Goal: Task Accomplishment & Management: Complete application form

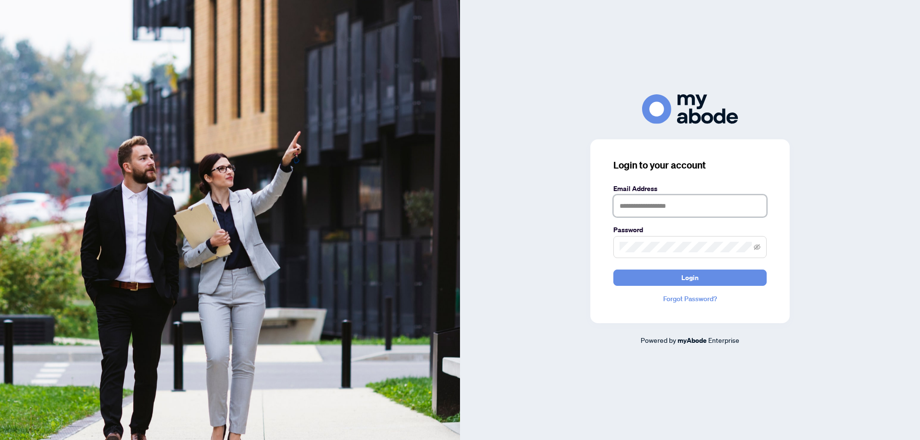
click at [691, 207] on input "text" at bounding box center [689, 206] width 153 height 22
type input "**********"
click at [613, 270] on button "Login" at bounding box center [689, 278] width 153 height 16
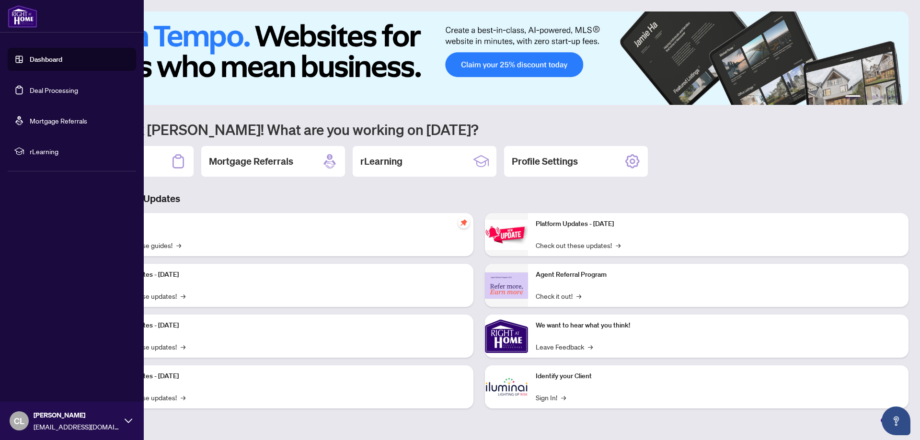
click at [45, 88] on link "Deal Processing" at bounding box center [54, 90] width 48 height 9
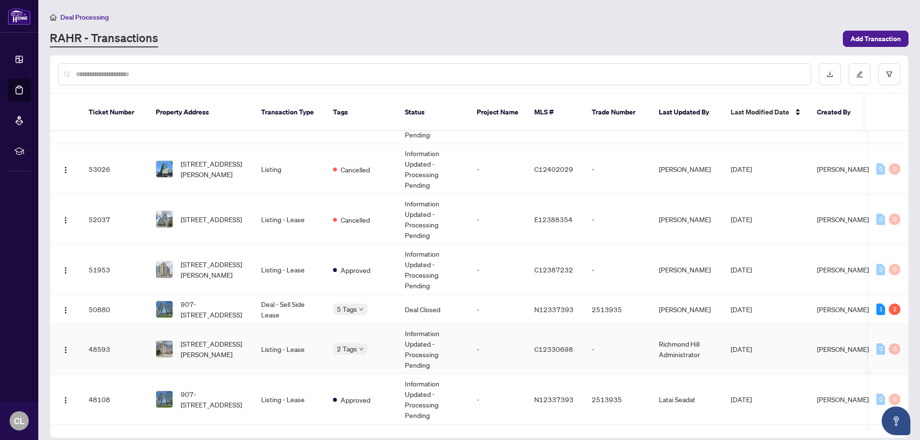
scroll to position [192, 0]
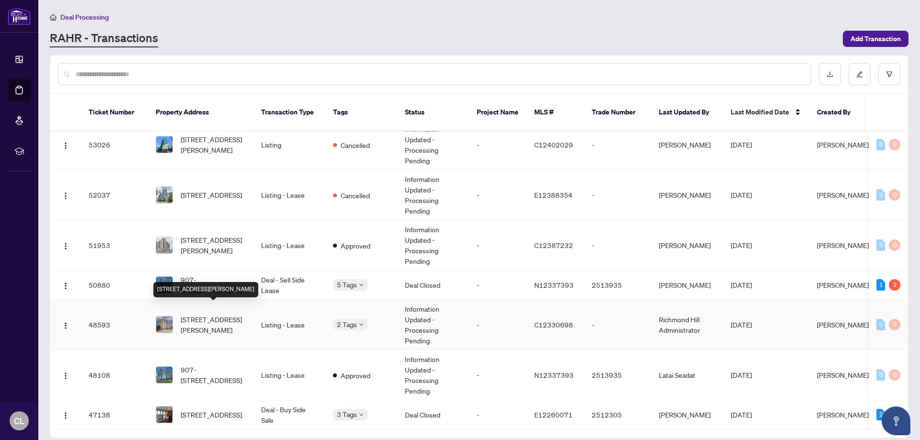
click at [233, 314] on span "[STREET_ADDRESS][PERSON_NAME]" at bounding box center [213, 324] width 65 height 21
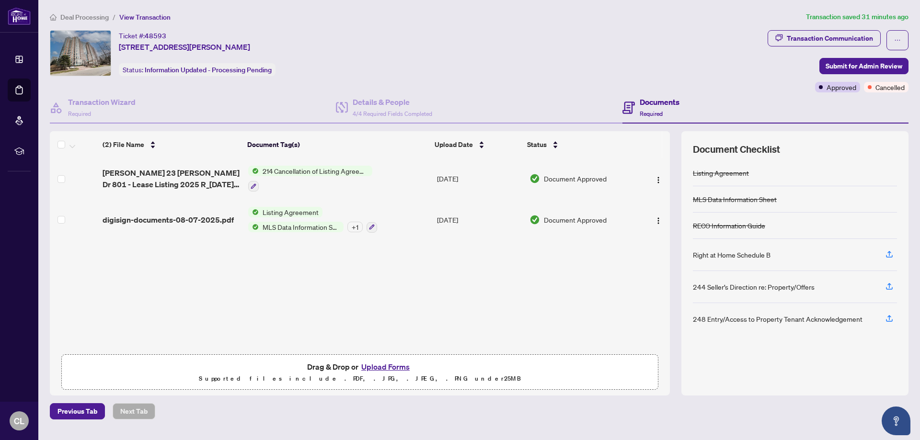
click at [320, 169] on span "214 Cancellation of Listing Agreement - Authority to Offer for Lease" at bounding box center [316, 171] width 114 height 11
click at [307, 225] on span "214 Cancellation of Listing Agreement - Authority to Offer for Lease" at bounding box center [314, 223] width 143 height 21
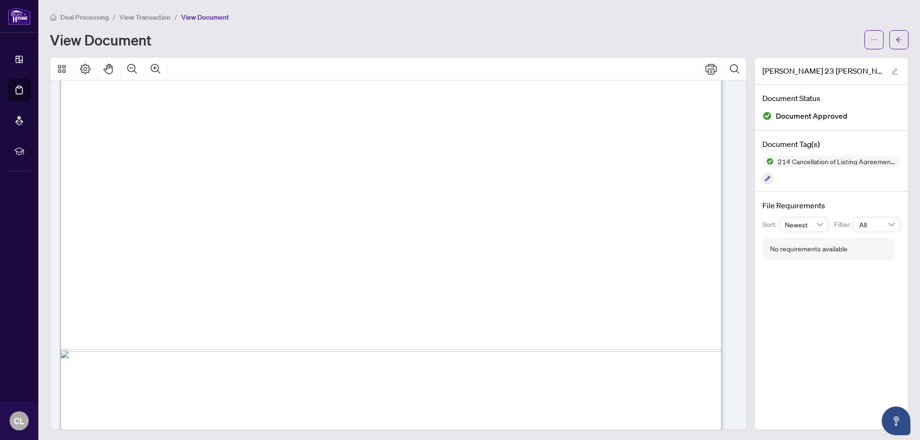
scroll to position [527, 0]
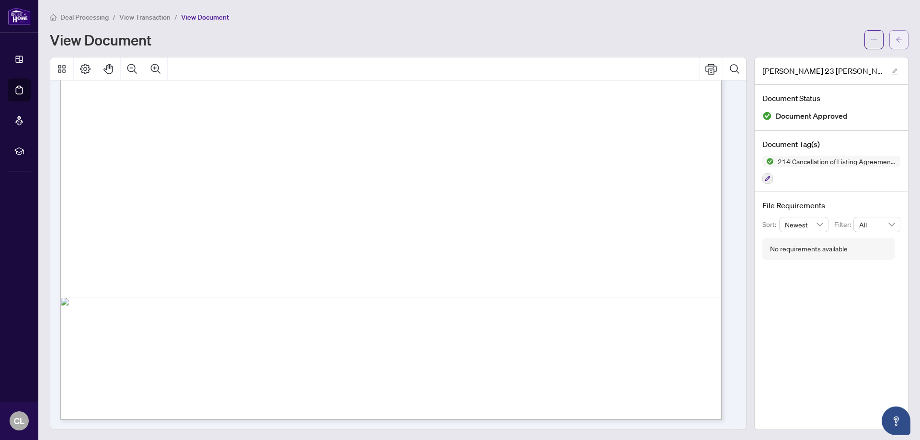
click at [896, 41] on icon "arrow-left" at bounding box center [899, 39] width 7 height 7
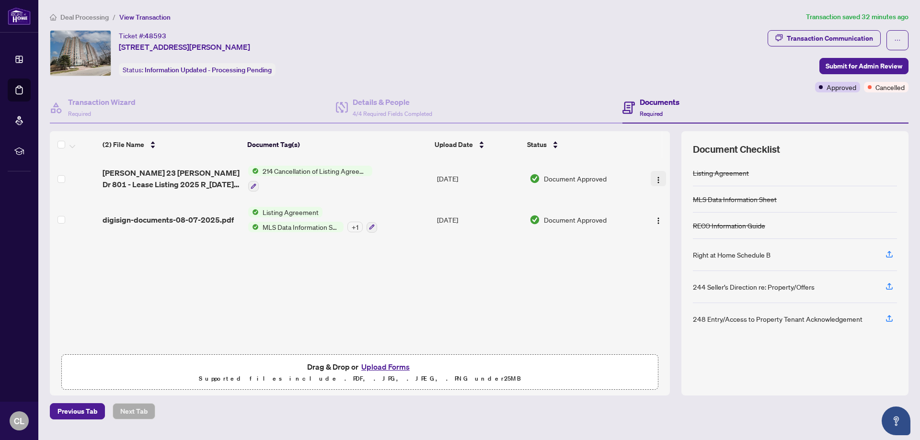
click at [655, 178] on img "button" at bounding box center [659, 180] width 8 height 8
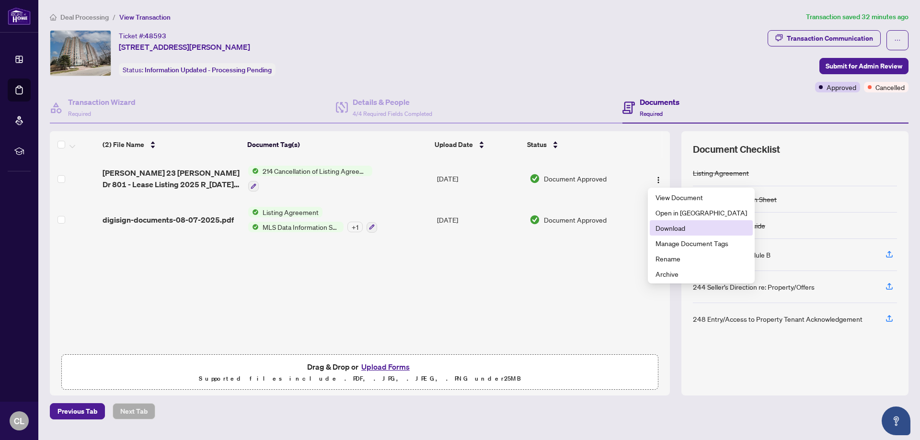
click at [668, 229] on span "Download" at bounding box center [702, 228] width 92 height 11
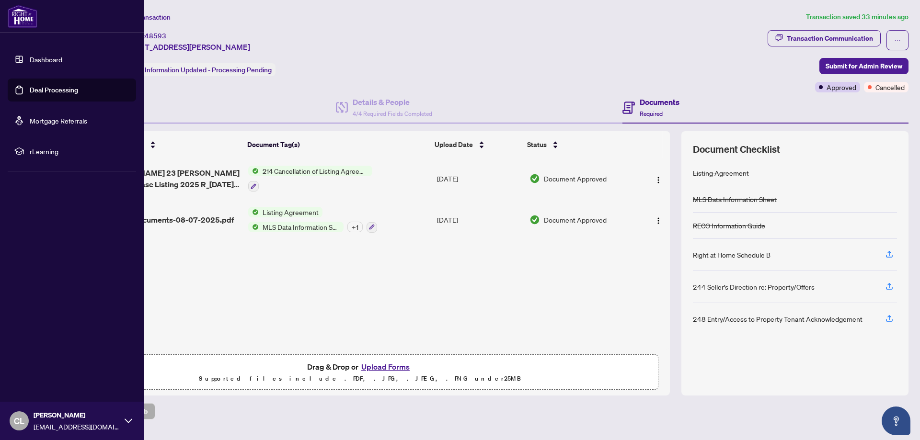
click at [52, 89] on link "Deal Processing" at bounding box center [54, 90] width 48 height 9
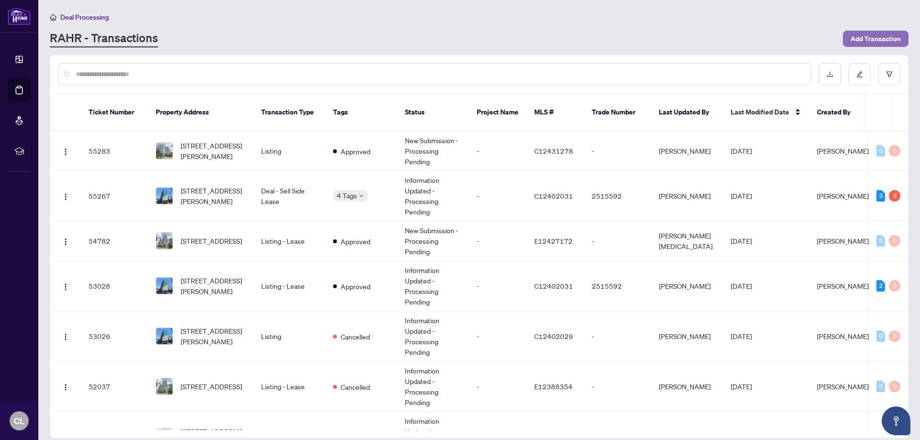
click at [865, 38] on span "Add Transaction" at bounding box center [876, 38] width 50 height 15
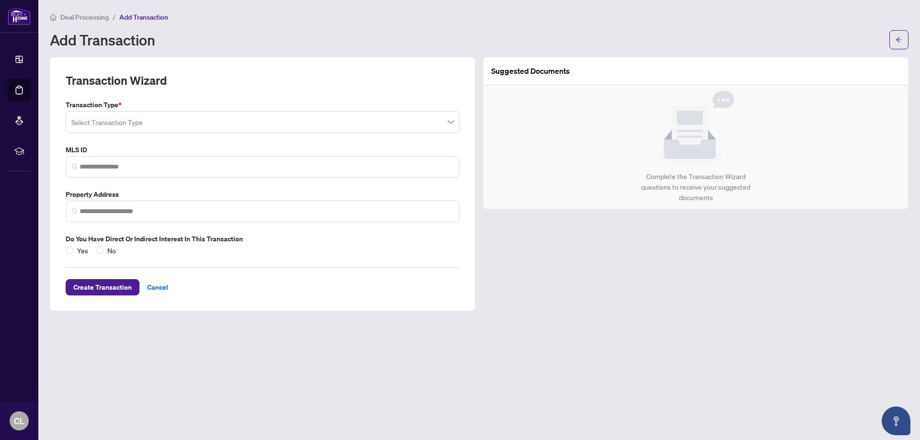
click at [449, 121] on span at bounding box center [262, 122] width 382 height 18
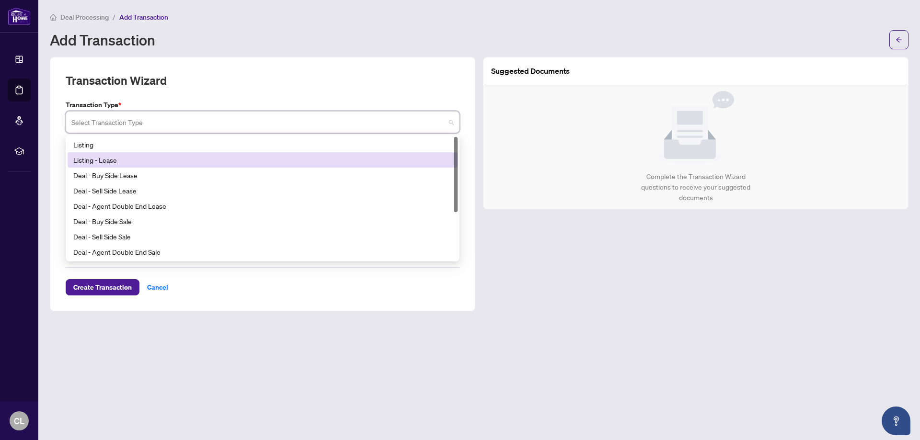
click at [111, 158] on div "Listing - Lease" at bounding box center [262, 160] width 379 height 11
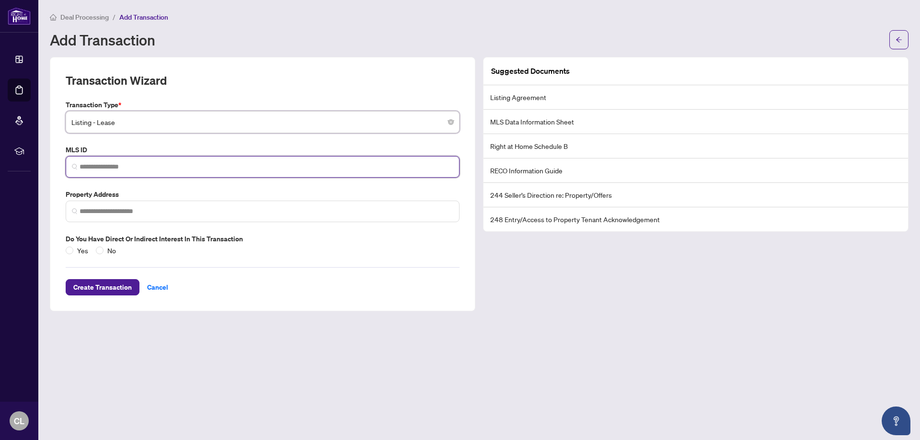
click at [368, 167] on input "search" at bounding box center [267, 167] width 374 height 10
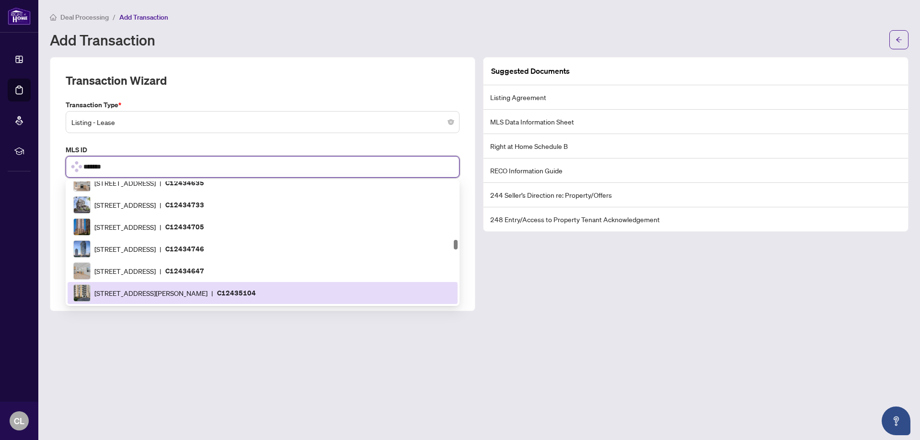
scroll to position [1290, 0]
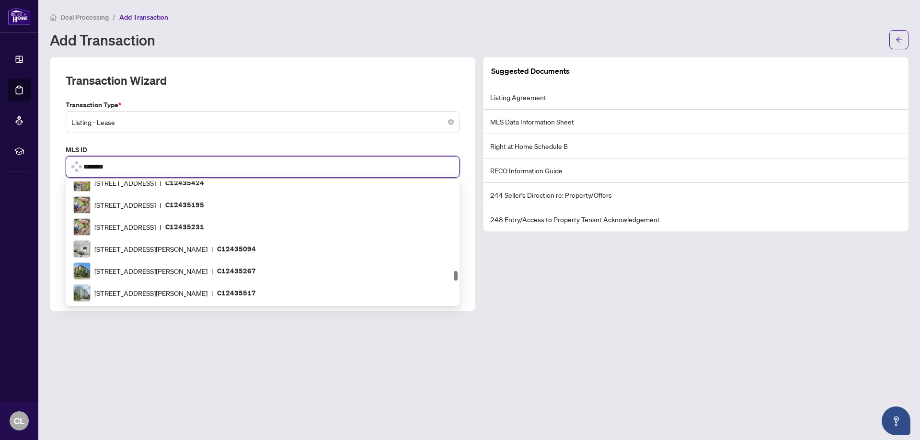
type input "*********"
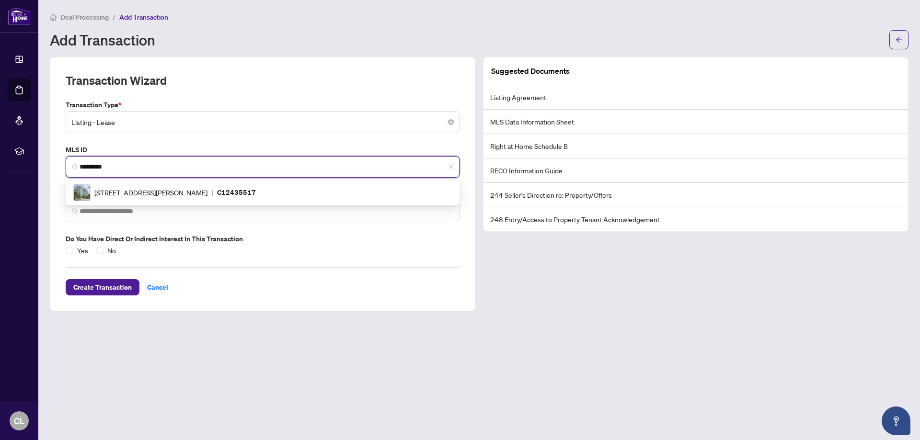
scroll to position [0, 0]
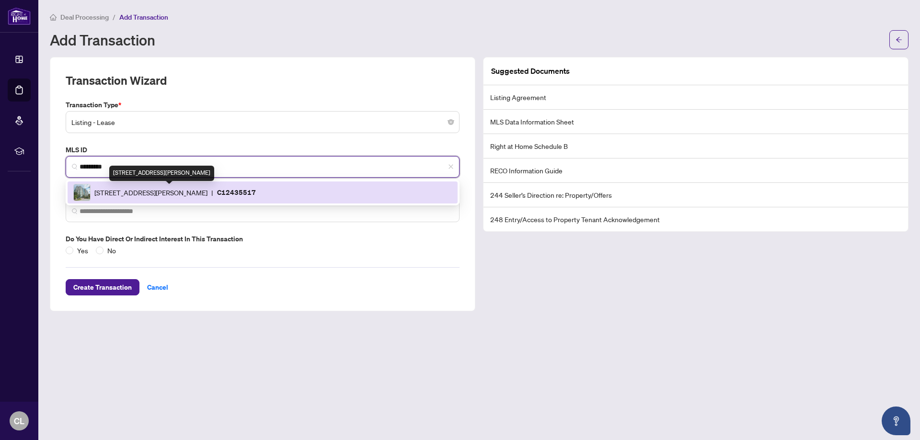
click at [157, 195] on span "[STREET_ADDRESS][PERSON_NAME]" at bounding box center [150, 192] width 113 height 11
type input "**********"
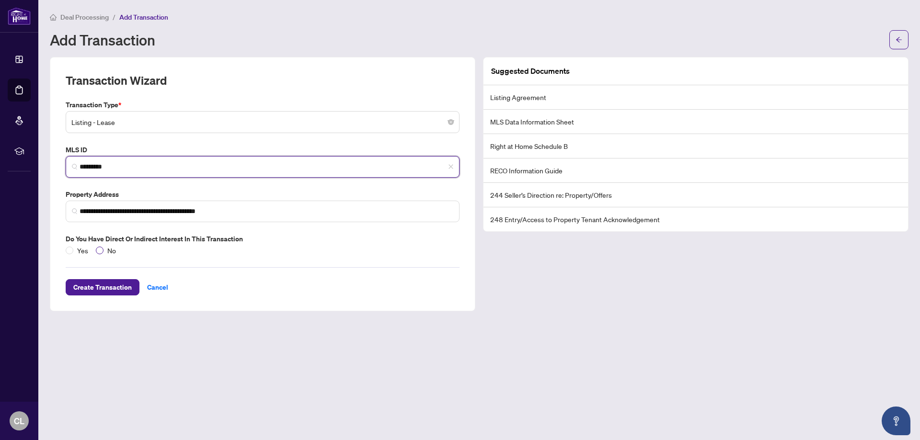
type input "*********"
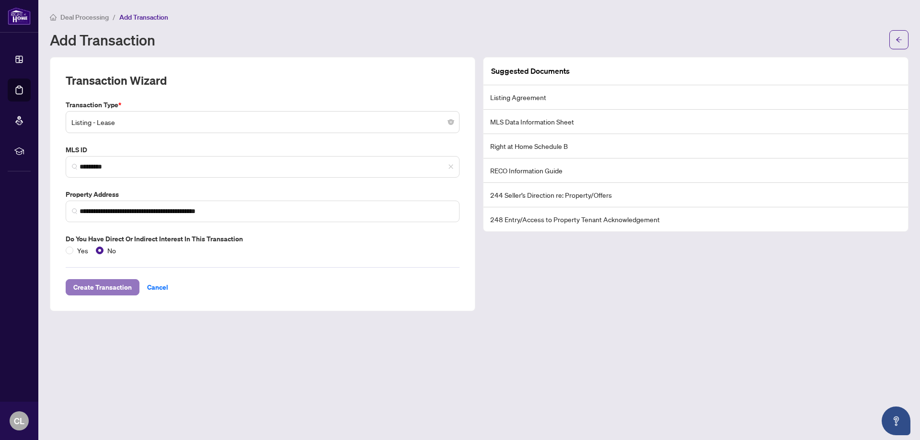
click at [104, 290] on span "Create Transaction" at bounding box center [102, 287] width 58 height 15
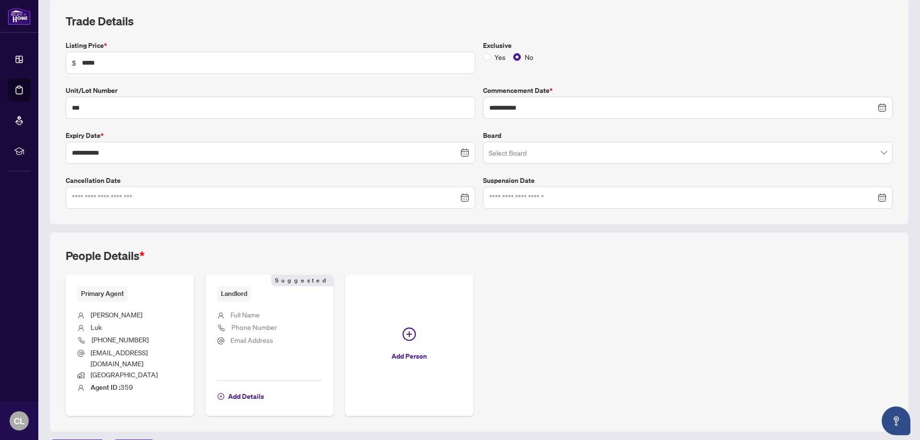
scroll to position [144, 0]
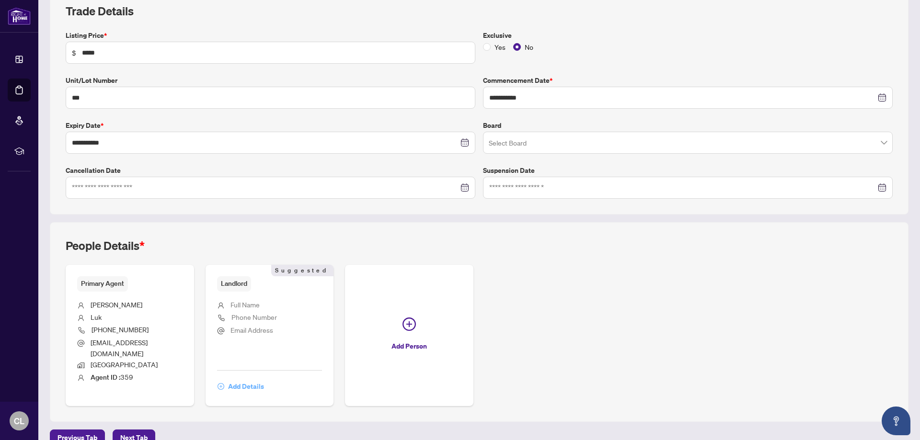
click at [244, 384] on span "Add Details" at bounding box center [246, 386] width 36 height 15
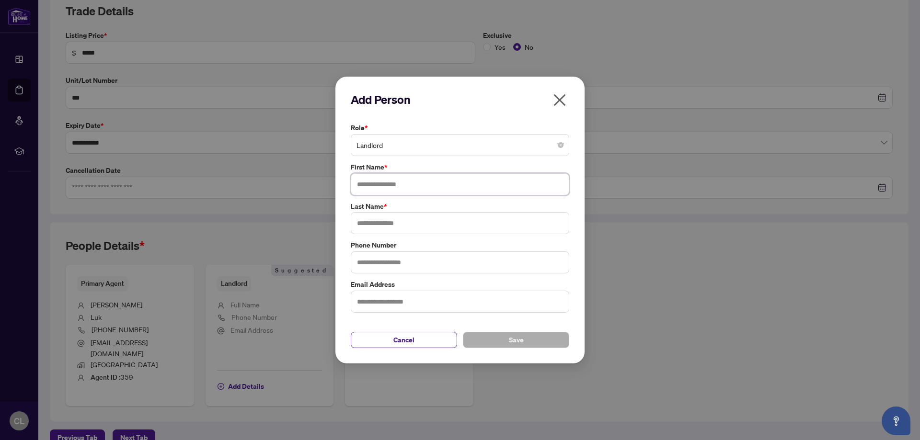
click at [497, 186] on input "text" at bounding box center [460, 184] width 219 height 22
type input "**********"
click at [464, 231] on input "text" at bounding box center [460, 223] width 219 height 22
type input "*****"
click at [492, 343] on button "Save" at bounding box center [516, 340] width 106 height 16
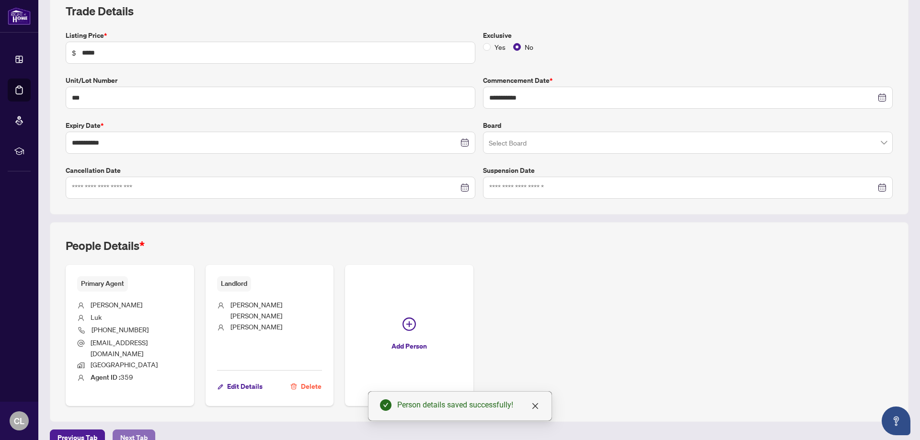
click at [136, 435] on span "Next Tab" at bounding box center [133, 437] width 27 height 15
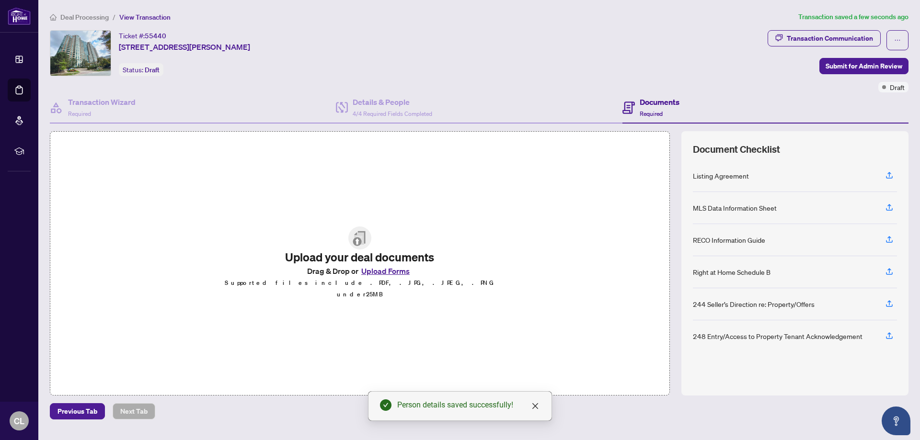
click at [380, 277] on button "Upload Forms" at bounding box center [385, 271] width 54 height 12
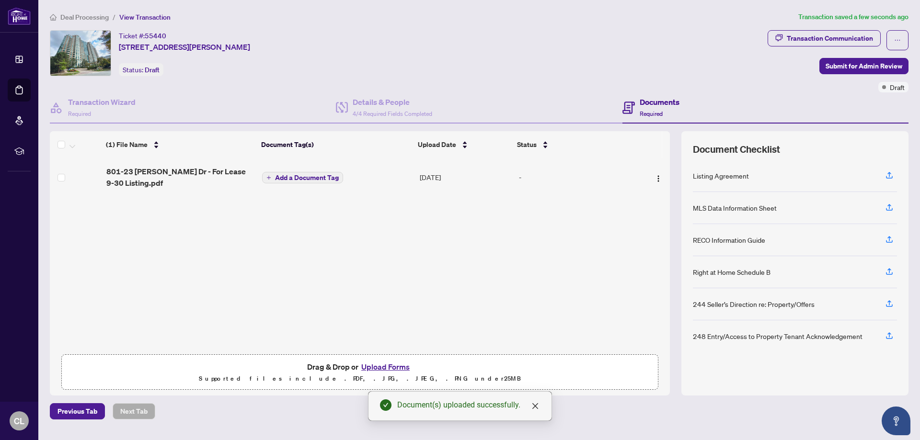
click at [301, 174] on span "Add a Document Tag" at bounding box center [307, 177] width 64 height 7
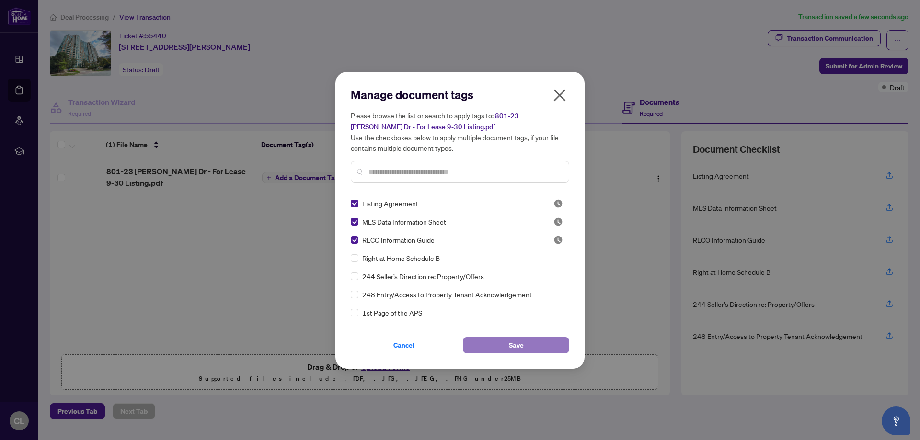
click at [527, 345] on button "Save" at bounding box center [516, 345] width 106 height 16
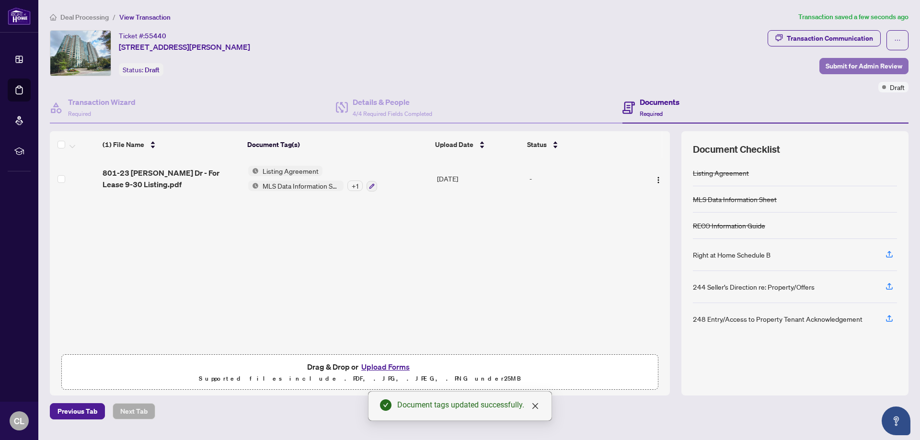
click at [871, 66] on span "Submit for Admin Review" at bounding box center [864, 65] width 77 height 15
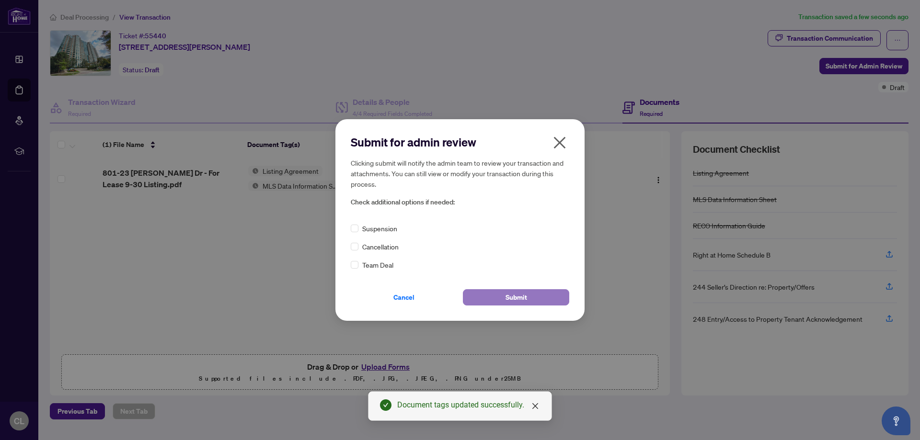
click at [518, 297] on span "Submit" at bounding box center [517, 297] width 22 height 15
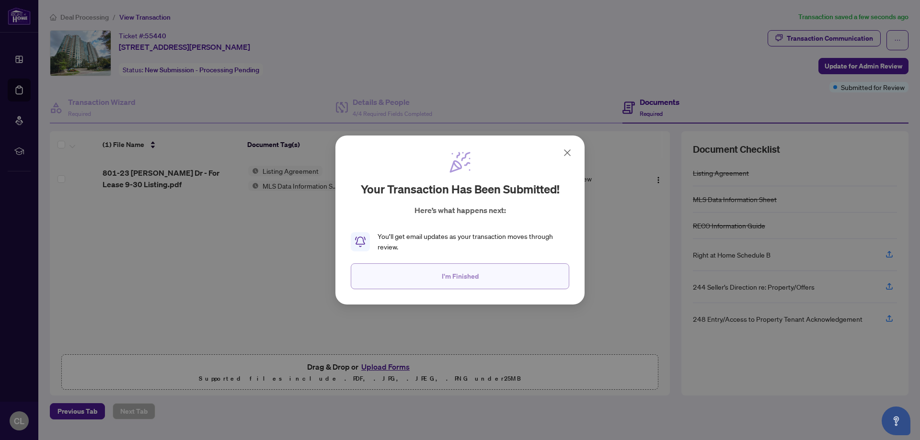
click at [471, 277] on span "I'm Finished" at bounding box center [460, 276] width 37 height 15
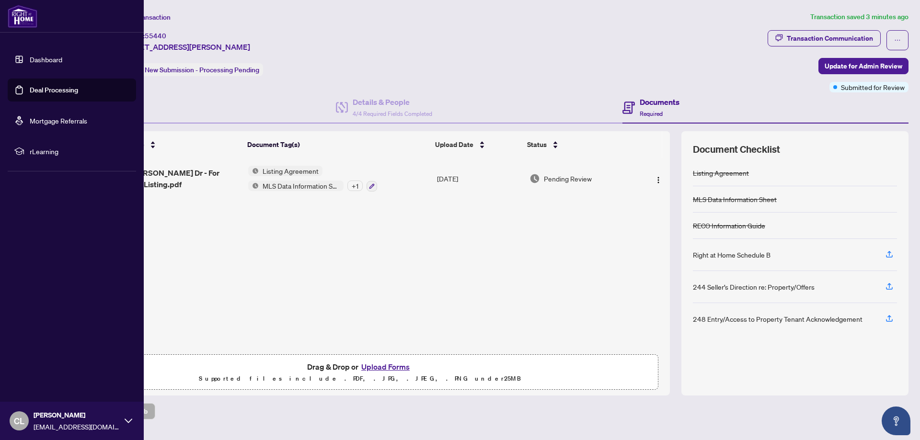
click at [61, 86] on link "Deal Processing" at bounding box center [54, 90] width 48 height 9
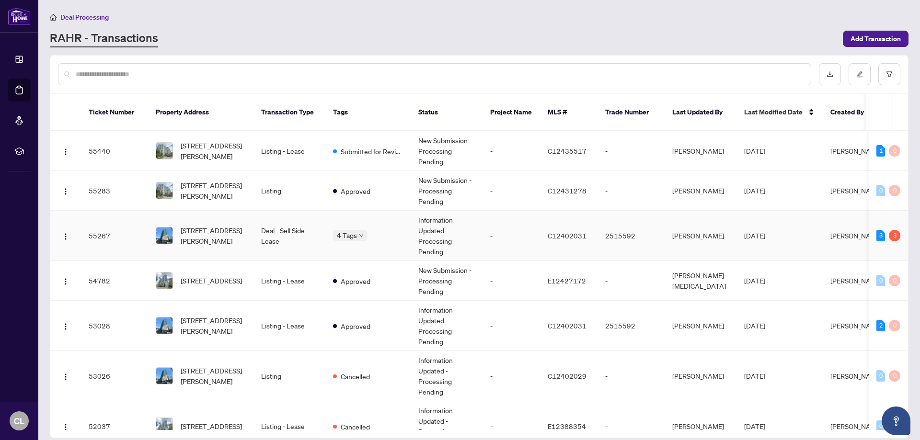
click at [284, 228] on td "Deal - Sell Side Lease" at bounding box center [289, 236] width 72 height 50
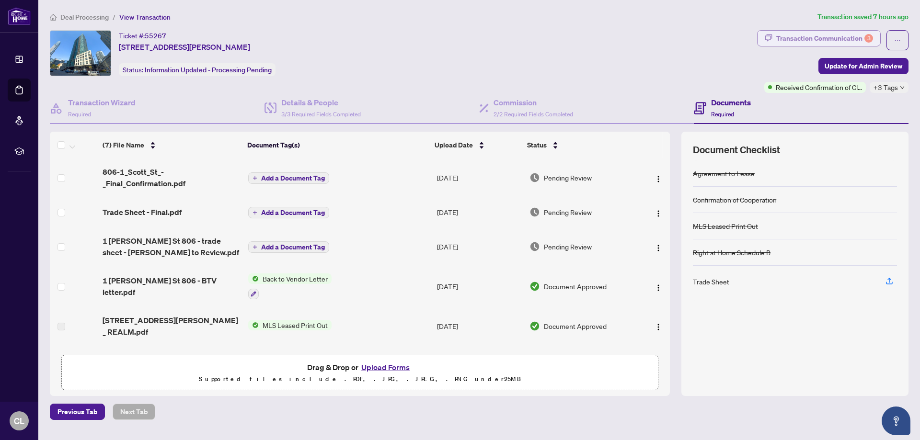
click at [793, 35] on div "Transaction Communication 3" at bounding box center [824, 38] width 97 height 15
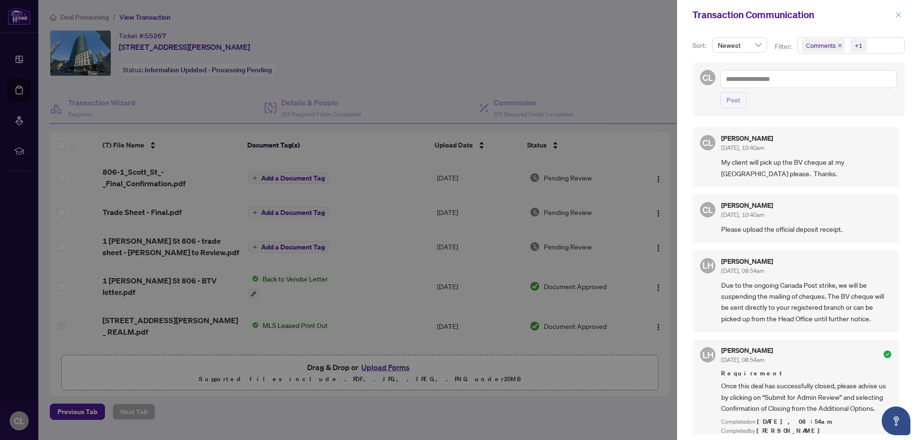
click at [898, 14] on icon "close" at bounding box center [898, 15] width 7 height 7
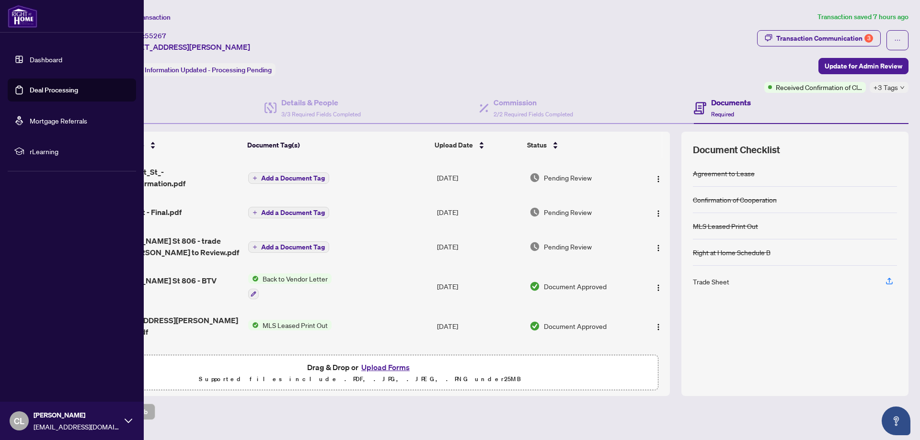
click at [48, 89] on link "Deal Processing" at bounding box center [54, 90] width 48 height 9
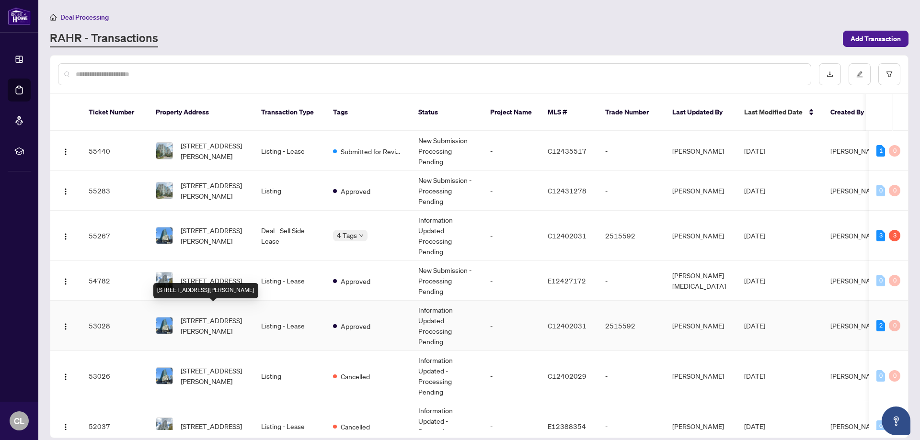
click at [215, 316] on span "[STREET_ADDRESS][PERSON_NAME]" at bounding box center [213, 325] width 65 height 21
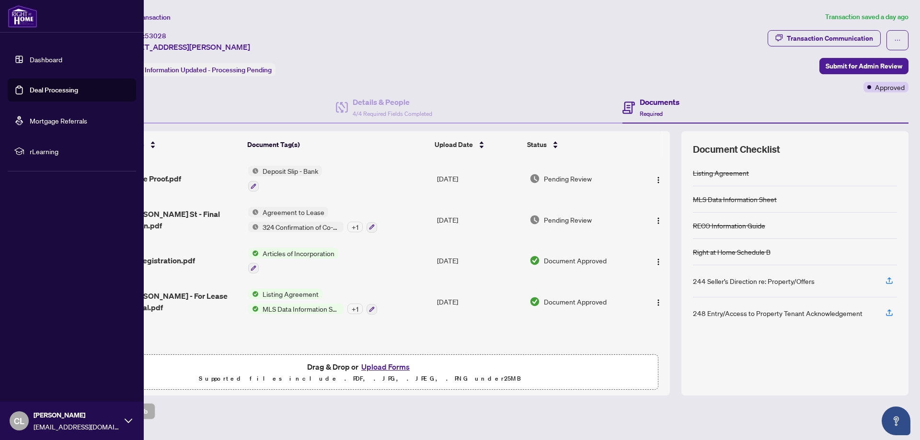
click at [49, 93] on link "Deal Processing" at bounding box center [54, 90] width 48 height 9
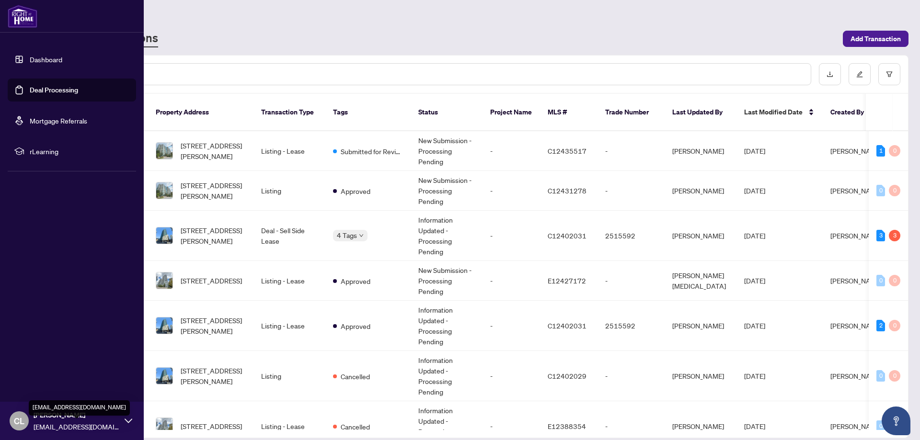
click at [50, 424] on span "[EMAIL_ADDRESS][DOMAIN_NAME]" at bounding box center [77, 427] width 86 height 11
click at [40, 364] on span "Logout" at bounding box center [39, 364] width 22 height 15
